Goal: Transaction & Acquisition: Purchase product/service

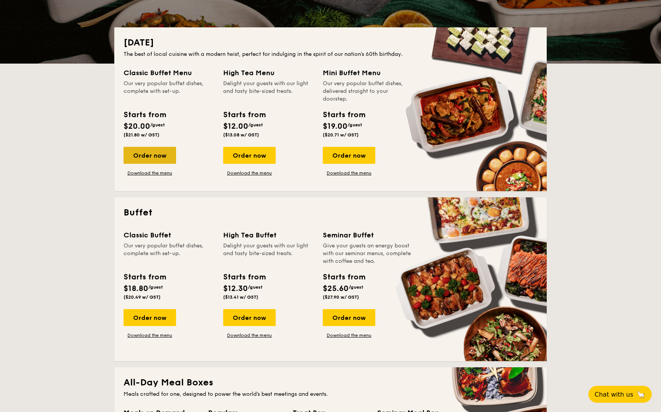
scroll to position [154, 0]
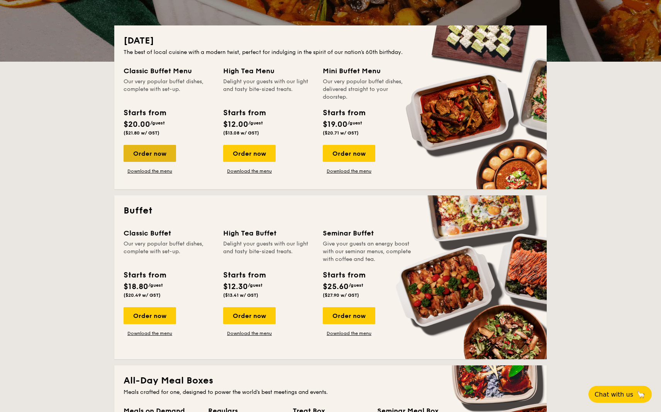
click at [157, 161] on div "Order now" at bounding box center [149, 153] width 52 height 17
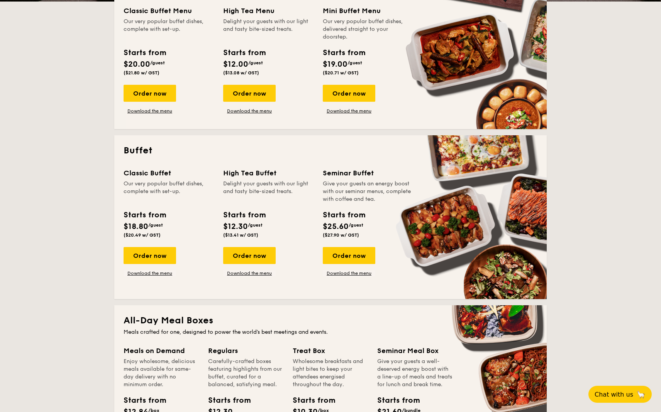
scroll to position [309, 0]
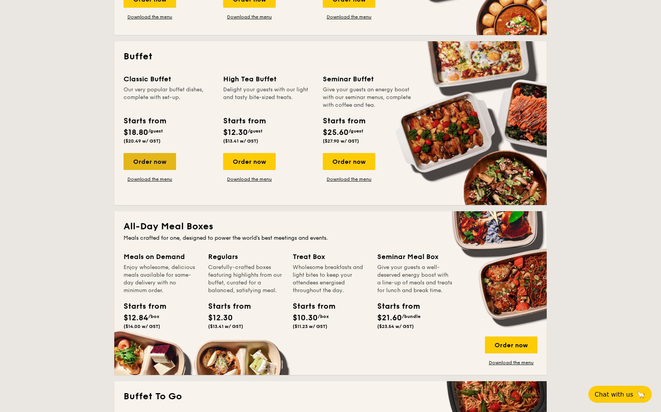
click at [166, 165] on div "Order now" at bounding box center [149, 161] width 52 height 17
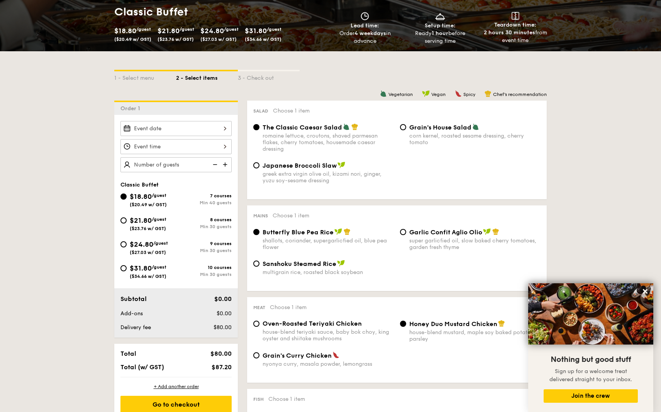
scroll to position [116, 0]
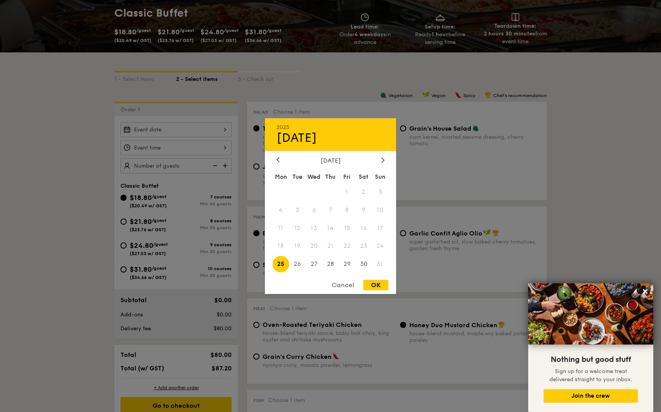
click at [167, 132] on div "2025 Aug [DATE] Tue Wed Thu Fri Sat Sun 1 2 3 4 5 6 7 8 9 10 11 12 13 14 15 16 …" at bounding box center [175, 129] width 111 height 15
click at [382, 162] on icon at bounding box center [383, 160] width 2 height 5
click at [295, 190] on span "2" at bounding box center [297, 192] width 17 height 17
click at [376, 286] on div "OK" at bounding box center [375, 285] width 25 height 10
type input "[DATE]"
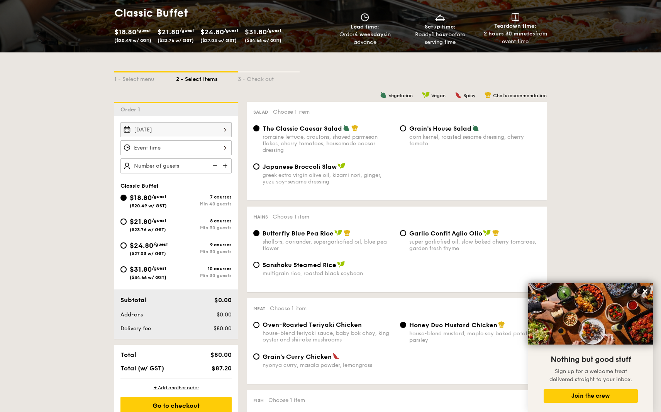
click at [163, 152] on div at bounding box center [175, 147] width 111 height 15
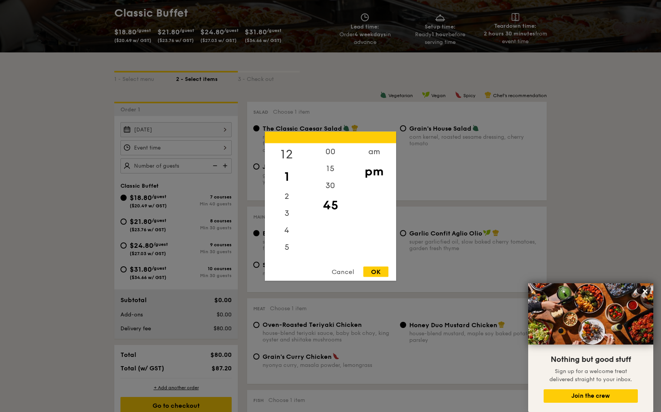
click at [286, 155] on div "12" at bounding box center [287, 154] width 44 height 22
click at [330, 157] on div "00" at bounding box center [330, 154] width 44 height 22
click at [377, 174] on div "pm" at bounding box center [374, 171] width 44 height 22
click at [375, 176] on div "pm" at bounding box center [374, 171] width 44 height 22
click at [380, 272] on div "OK" at bounding box center [375, 272] width 25 height 10
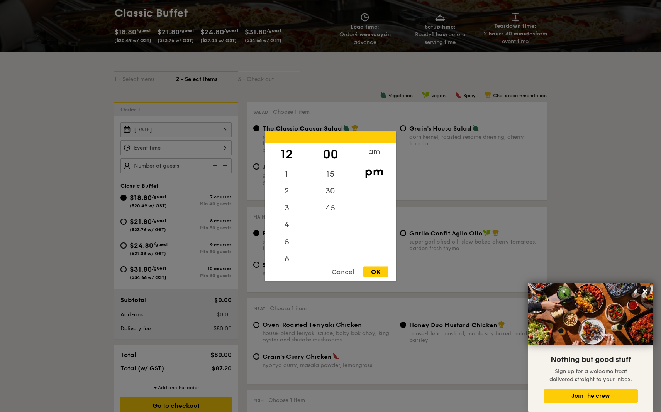
type input "12:00PM"
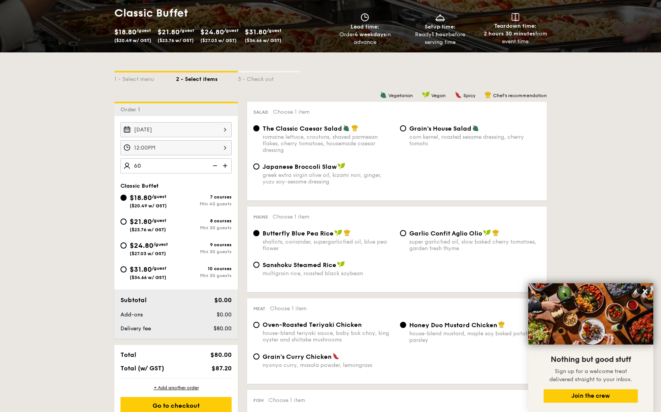
type input "60 guests"
click at [412, 129] on span "Grain's House Salad" at bounding box center [440, 128] width 62 height 7
click at [406, 129] on input "Grain's House Salad corn kernel, roasted sesame dressing, cherry tomato" at bounding box center [403, 128] width 6 height 6
radio input "true"
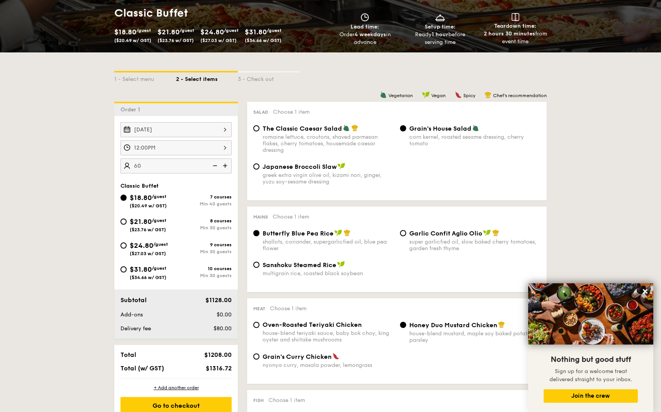
click at [321, 130] on span "The Classic Caesar Salad" at bounding box center [301, 128] width 79 height 7
click at [259, 130] on input "The Classic Caesar Salad romaine lettuce, croutons, shaved parmesan flakes, che…" at bounding box center [256, 128] width 6 height 6
radio input "true"
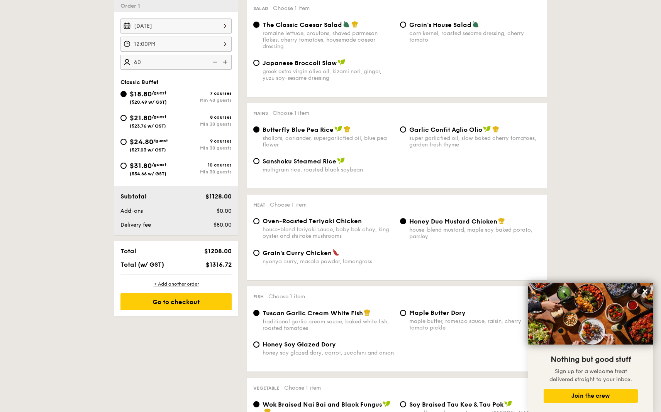
scroll to position [232, 0]
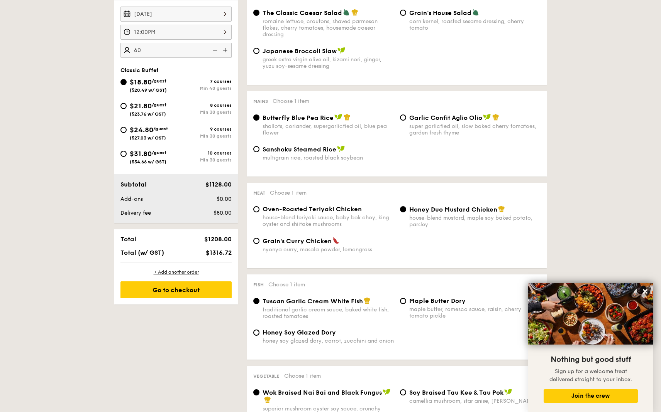
click at [445, 116] on span "Garlic Confit Aglio Olio" at bounding box center [445, 117] width 73 height 7
click at [406, 116] on input "Garlic Confit Aglio Olio super garlicfied oil, slow baked cherry tomatoes, gard…" at bounding box center [403, 118] width 6 height 6
radio input "true"
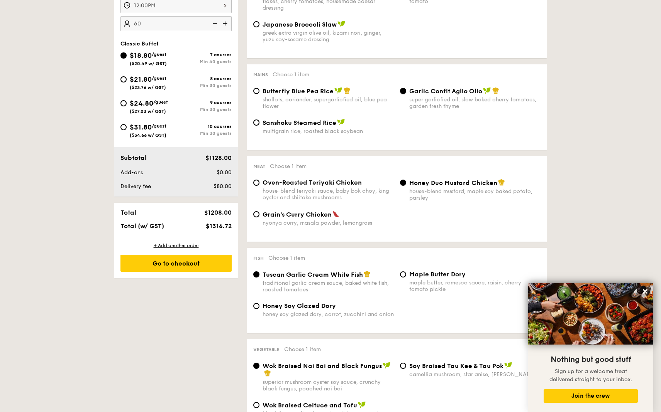
scroll to position [270, 0]
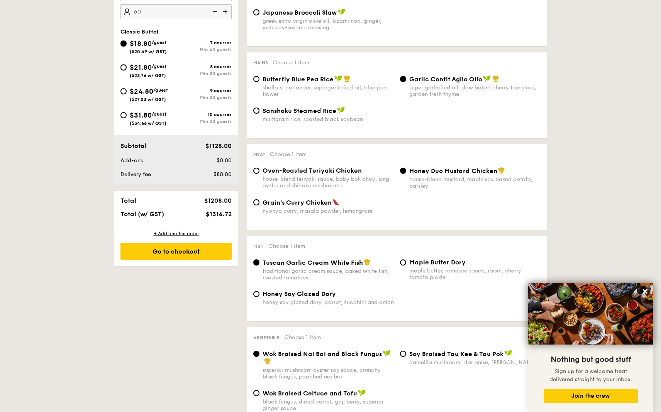
click at [157, 71] on div "$21.80 /guest ($23.76 w/ GST)" at bounding box center [148, 70] width 37 height 16
click at [127, 71] on input "$21.80 /guest ($23.76 w/ GST) 8 courses Min 30 guests" at bounding box center [123, 67] width 6 height 6
radio input "true"
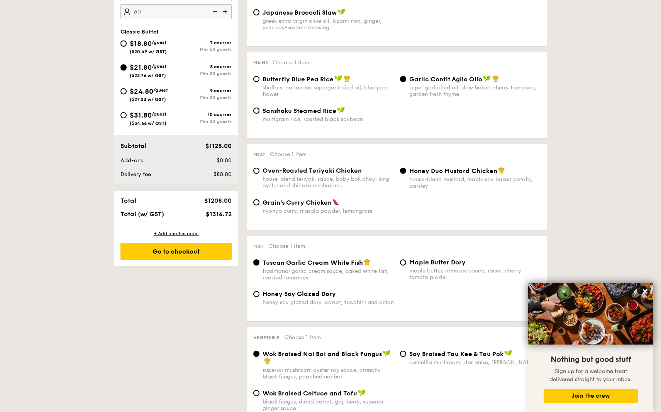
radio input "true"
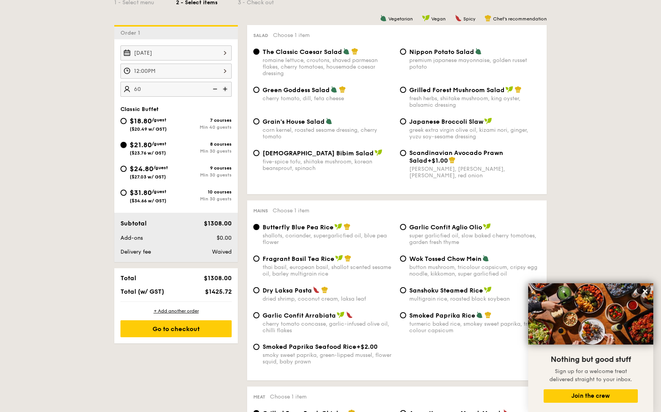
scroll to position [193, 0]
click at [455, 54] on span "Nippon Potato Salad" at bounding box center [441, 51] width 65 height 7
click at [406, 54] on input "Nippon Potato Salad premium japanese mayonnaise, golden russet potato" at bounding box center [403, 51] width 6 height 6
radio input "true"
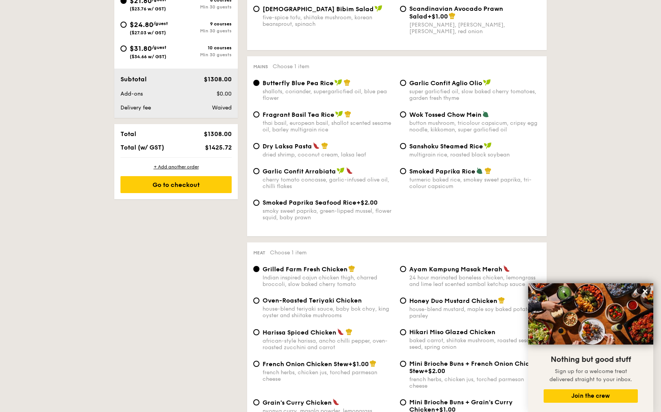
scroll to position [347, 0]
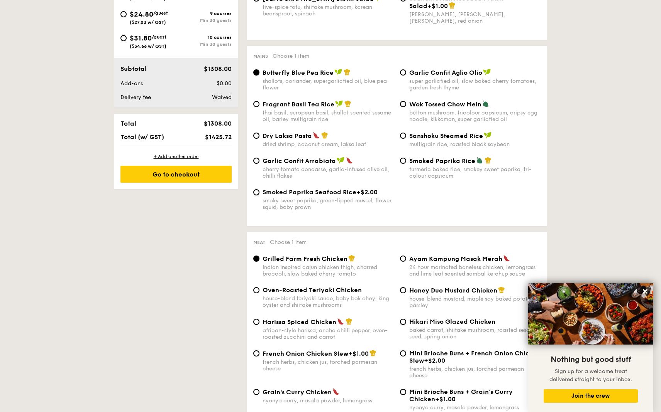
click at [450, 71] on span "Garlic Confit Aglio Olio" at bounding box center [445, 72] width 73 height 7
click at [406, 71] on input "Garlic Confit Aglio Olio super garlicfied oil, slow baked cherry tomatoes, gard…" at bounding box center [403, 72] width 6 height 6
radio input "true"
click at [318, 68] on div "Mains Choose 1 item Butterfly Blue Pea Rice shallots, coriander, supergarlicfie…" at bounding box center [396, 136] width 299 height 180
click at [319, 72] on span "Butterfly Blue Pea Rice" at bounding box center [297, 72] width 71 height 7
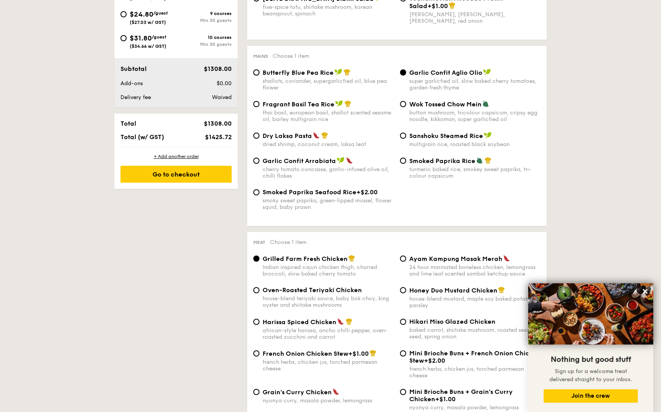
click at [259, 72] on input "Butterfly Blue Pea Rice shallots, coriander, supergarlicfied oil, blue pea flow…" at bounding box center [256, 72] width 6 height 6
radio input "true"
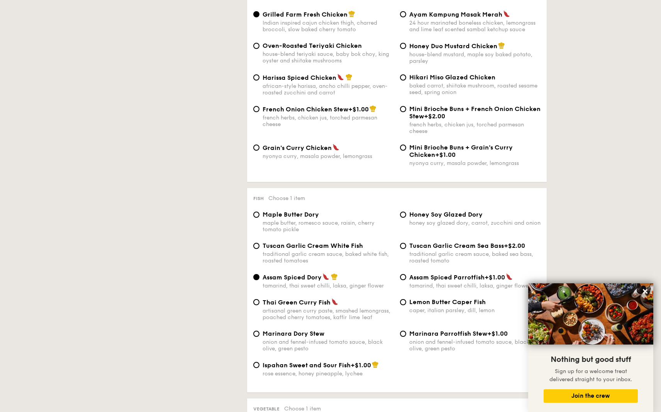
scroll to position [617, 0]
